Goal: Find contact information: Find contact information

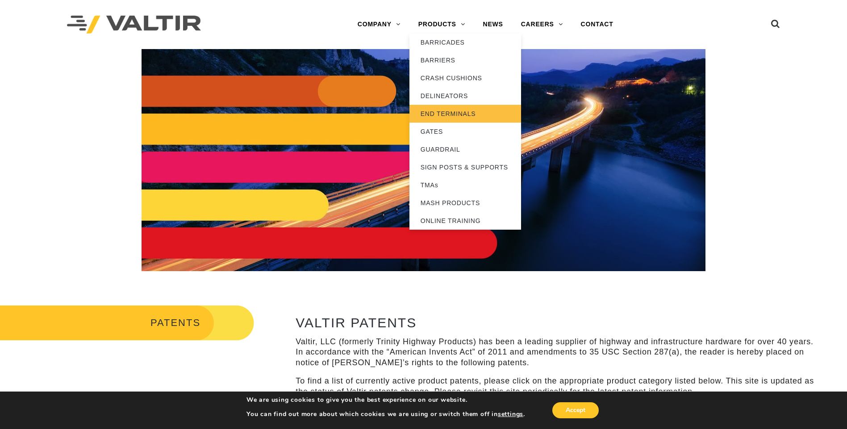
click at [447, 113] on link "END TERMINALS" at bounding box center [465, 114] width 112 height 18
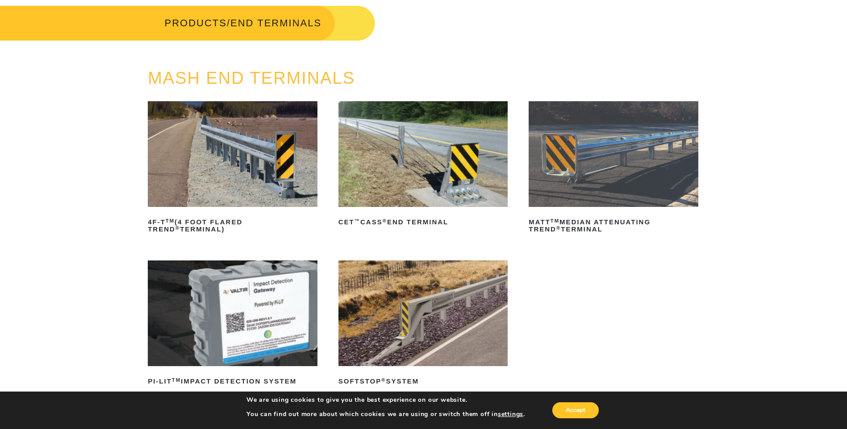
scroll to position [89, 0]
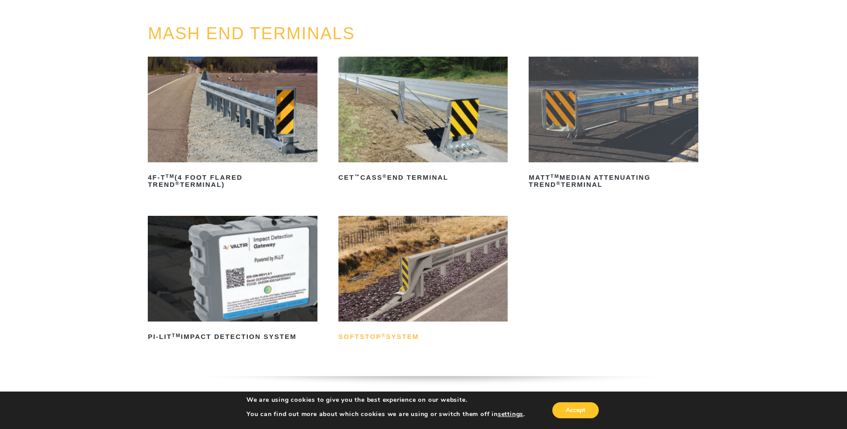
click at [403, 337] on h2 "SoftStop ® System" at bounding box center [423, 337] width 170 height 14
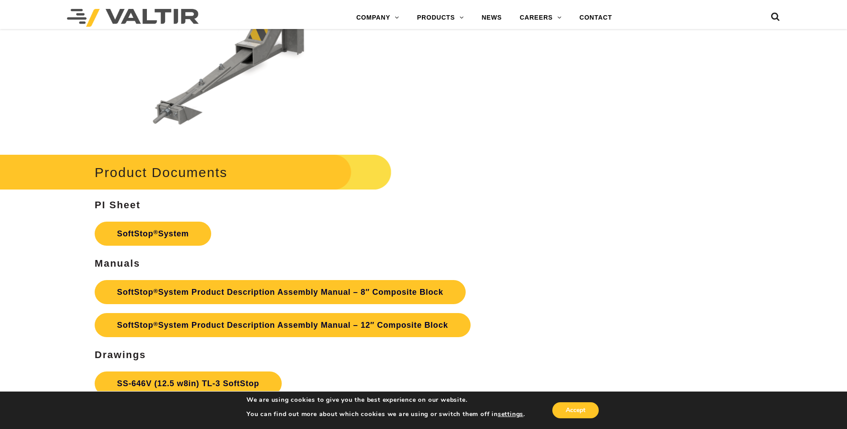
scroll to position [3124, 0]
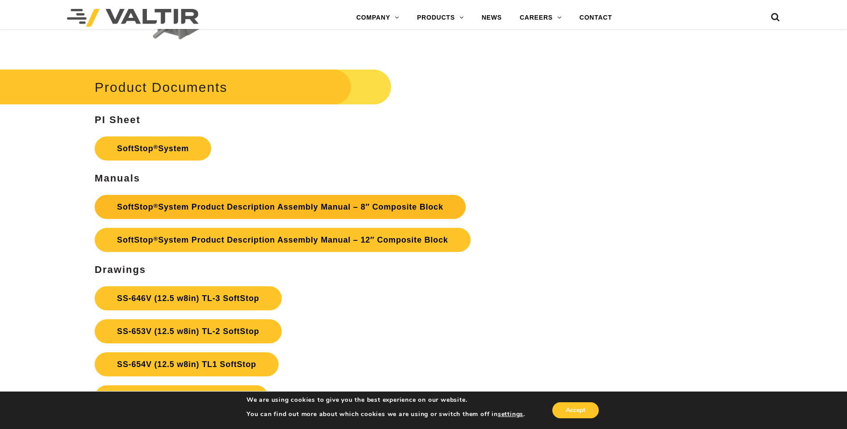
click at [265, 214] on link "SoftStop ® System Product Description Assembly Manual – 8″ Composite Block" at bounding box center [280, 207] width 371 height 24
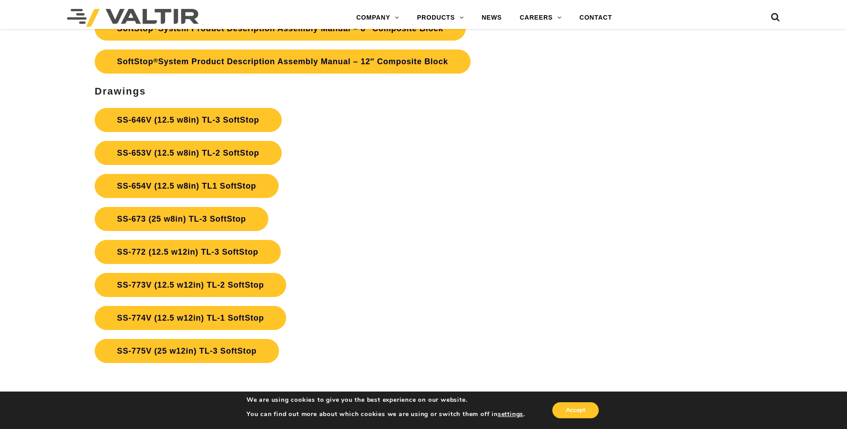
scroll to position [3258, 0]
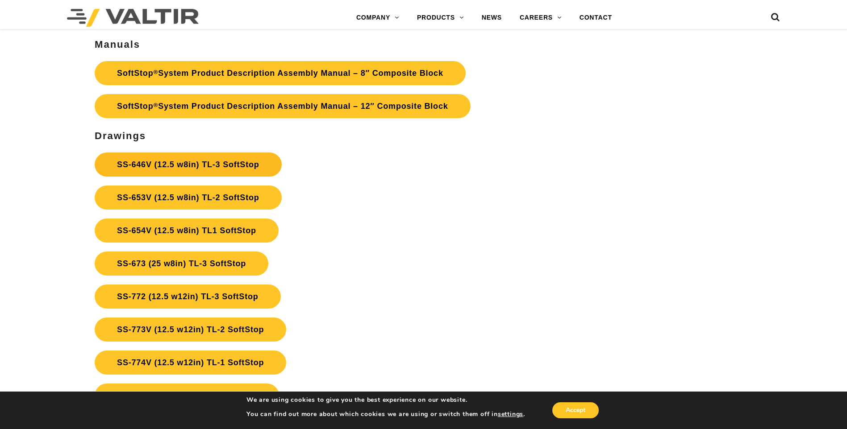
click at [225, 168] on link "SS-646V (12.5 w8in) TL-3 SoftStop" at bounding box center [188, 165] width 187 height 24
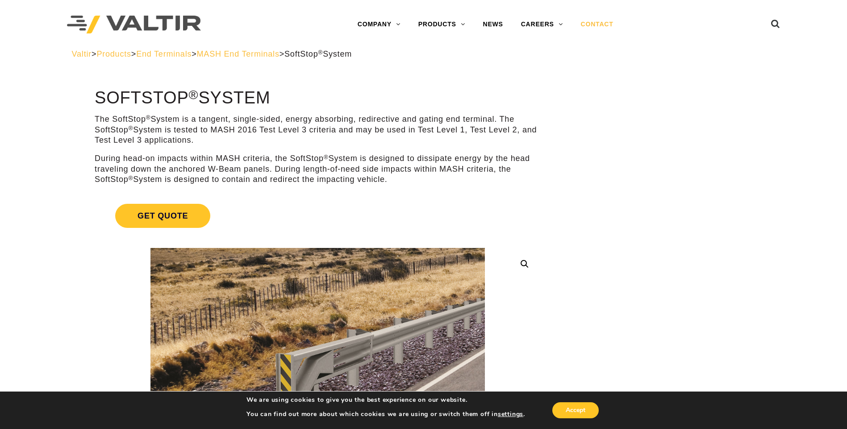
click at [601, 25] on link "CONTACT" at bounding box center [597, 25] width 50 height 18
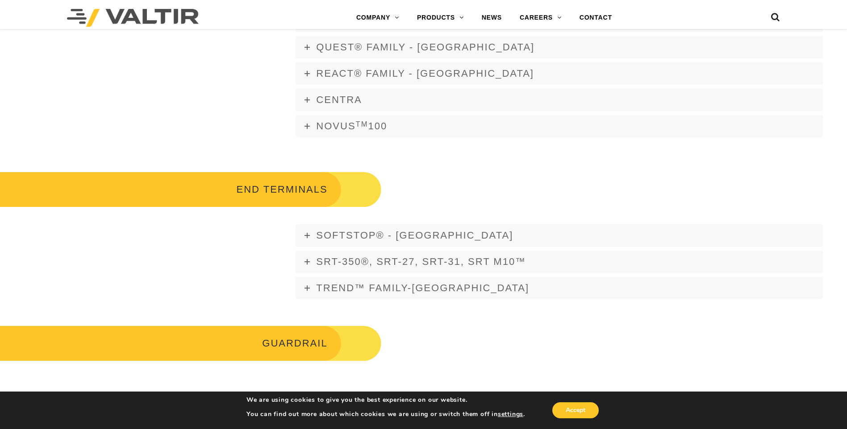
scroll to position [803, 0]
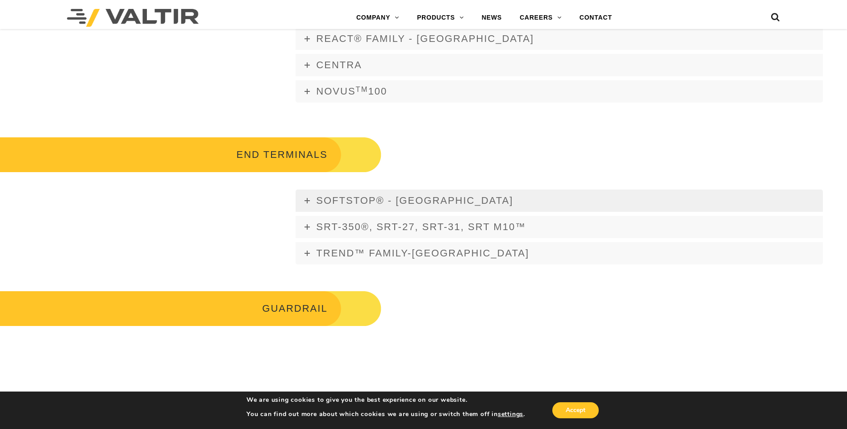
click at [338, 203] on span "SOFTSTOP® - USA" at bounding box center [414, 200] width 197 height 11
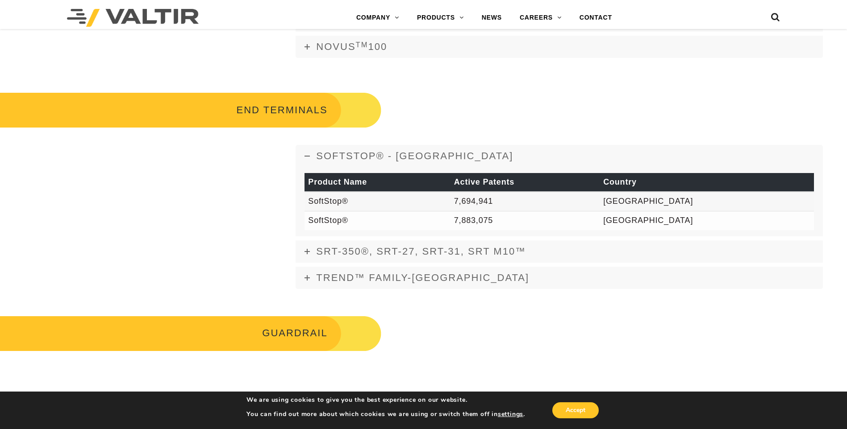
scroll to position [893, 0]
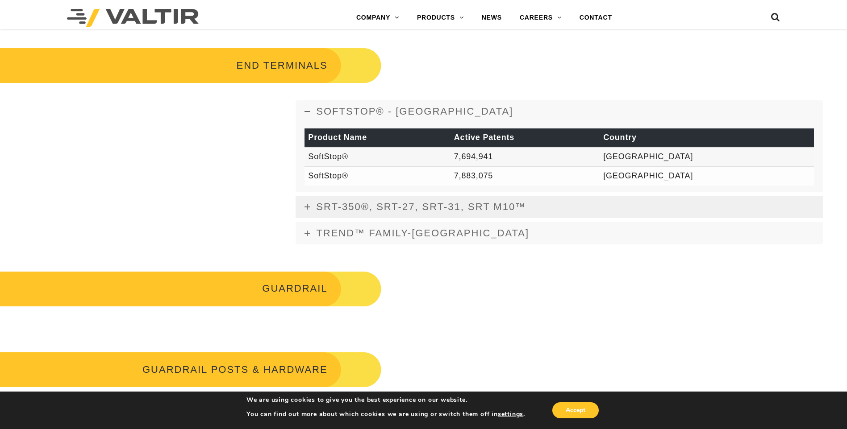
click at [339, 204] on span "SRT-350®, SRT-27, SRT-31, SRT M10™" at bounding box center [421, 206] width 210 height 11
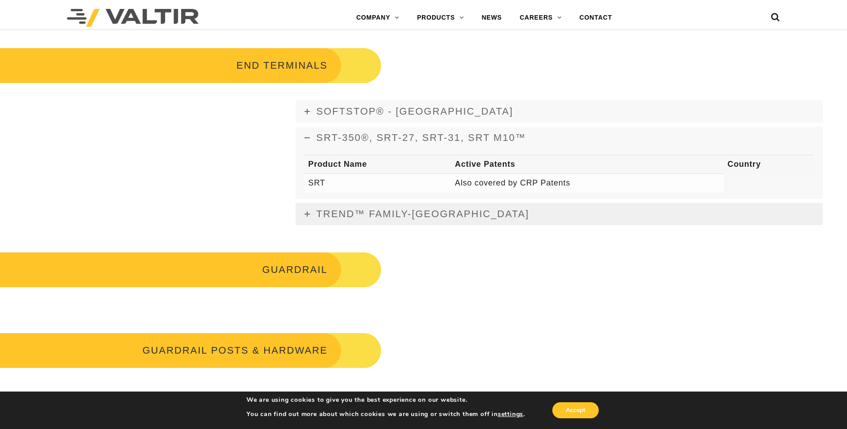
click at [340, 215] on span "TREND™ FAMILY-USA" at bounding box center [422, 213] width 213 height 11
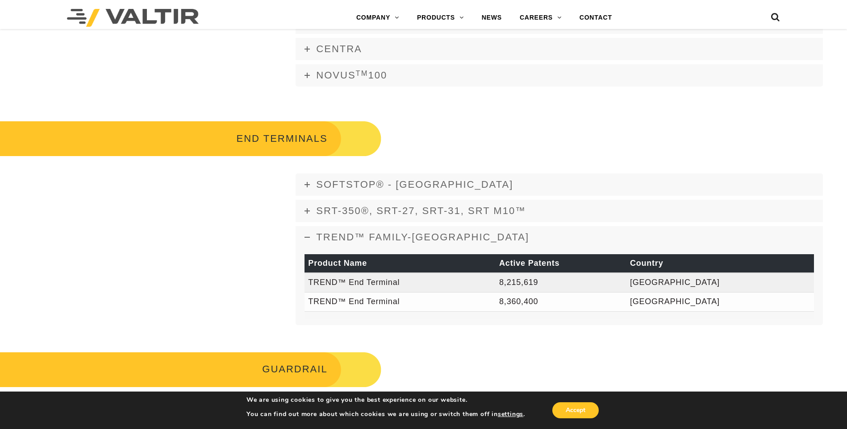
scroll to position [803, 0]
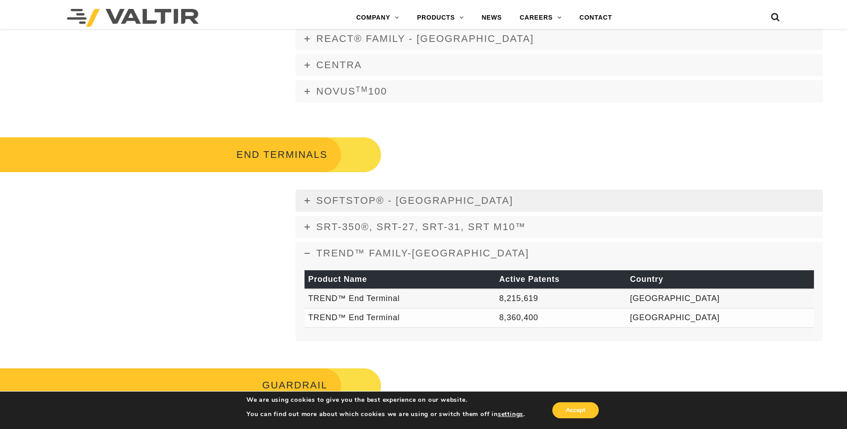
click at [340, 201] on span "SOFTSTOP® - USA" at bounding box center [414, 200] width 197 height 11
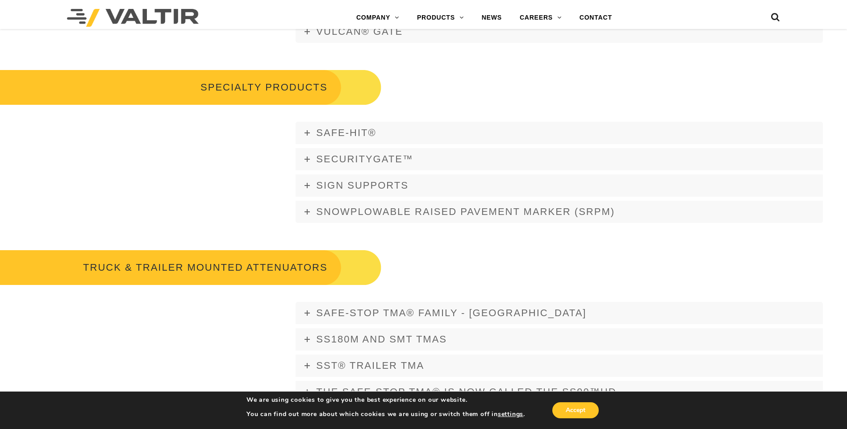
scroll to position [1294, 0]
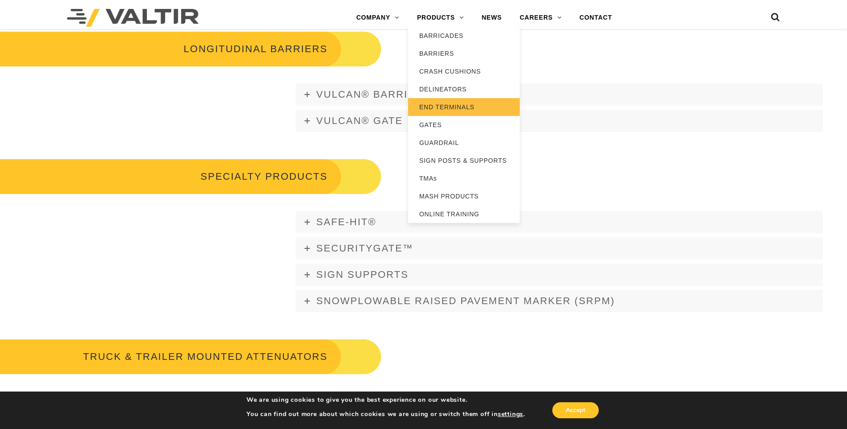
click at [442, 108] on link "END TERMINALS" at bounding box center [464, 107] width 112 height 18
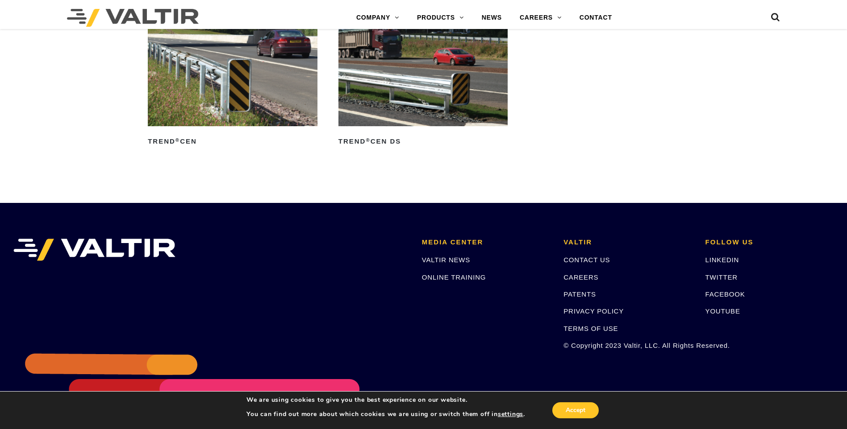
scroll to position [1339, 0]
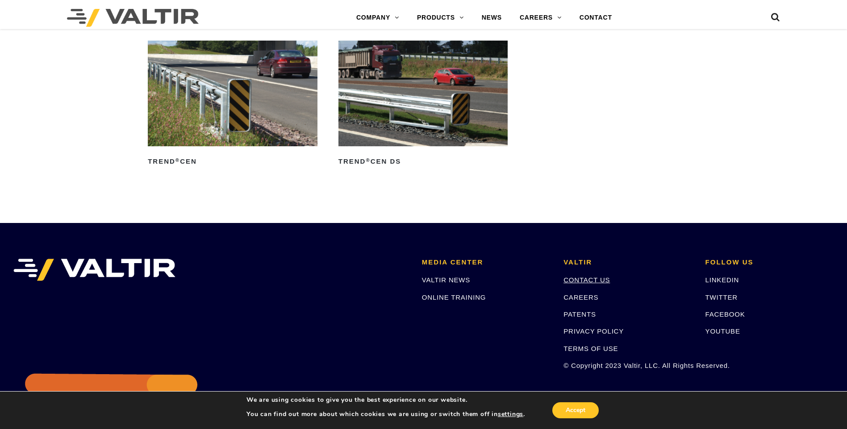
click at [591, 282] on link "CONTACT US" at bounding box center [586, 280] width 46 height 8
